Goal: Information Seeking & Learning: Learn about a topic

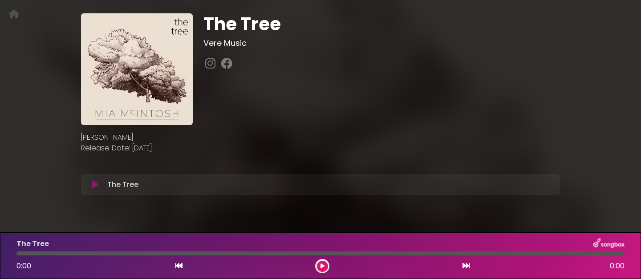
scroll to position [44, 0]
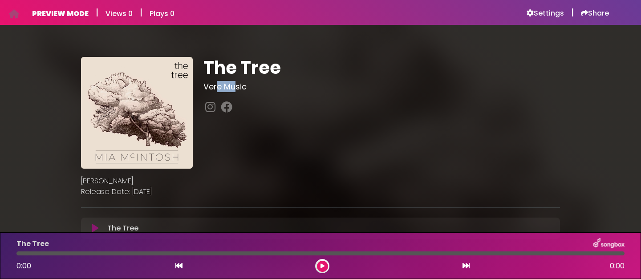
drag, startPoint x: 218, startPoint y: 86, endPoint x: 237, endPoint y: 89, distance: 19.9
click at [237, 89] on h3 "Vere Music" at bounding box center [381, 87] width 356 height 10
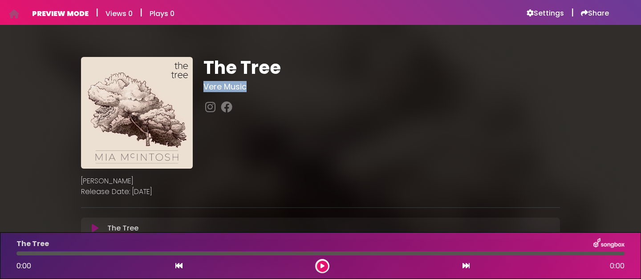
click at [237, 89] on h3 "Vere Music" at bounding box center [381, 87] width 356 height 10
drag, startPoint x: 210, startPoint y: 85, endPoint x: 137, endPoint y: 163, distance: 107.0
click at [262, 85] on h3 "Vere Music" at bounding box center [381, 87] width 356 height 10
click at [227, 85] on h3 "Vere Music" at bounding box center [381, 87] width 356 height 10
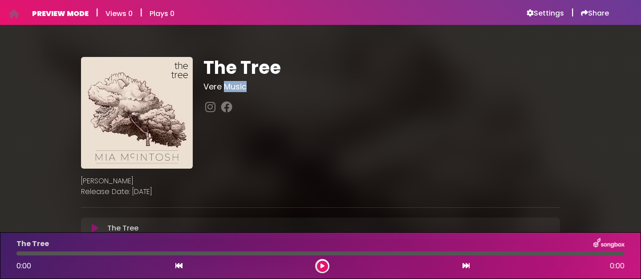
click at [227, 85] on h3 "Vere Music" at bounding box center [381, 87] width 356 height 10
click at [342, 143] on div "The Tree Vere Music" at bounding box center [381, 113] width 367 height 112
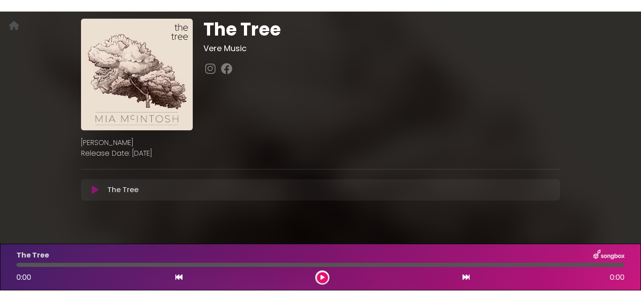
scroll to position [63, 0]
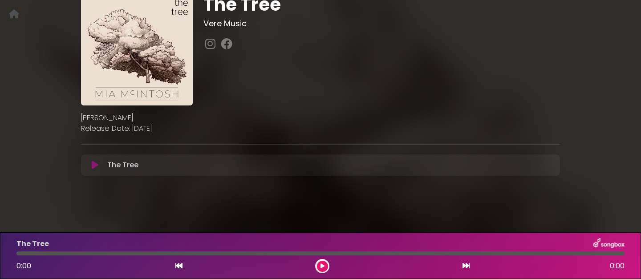
drag, startPoint x: 83, startPoint y: 130, endPoint x: 189, endPoint y: 126, distance: 106.0
click at [189, 126] on div "Mia McIntosh Release Date: September 19, 2025" at bounding box center [320, 119] width 489 height 28
click at [96, 121] on p "[PERSON_NAME]" at bounding box center [320, 118] width 479 height 11
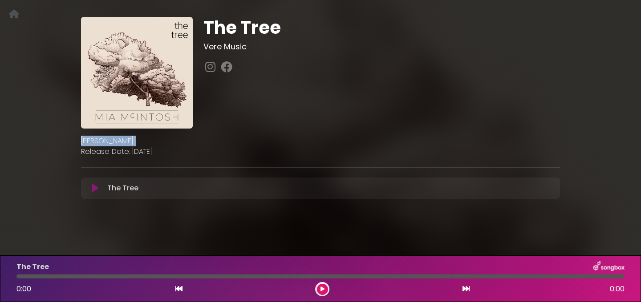
scroll to position [40, 0]
